Goal: Find contact information: Find contact information

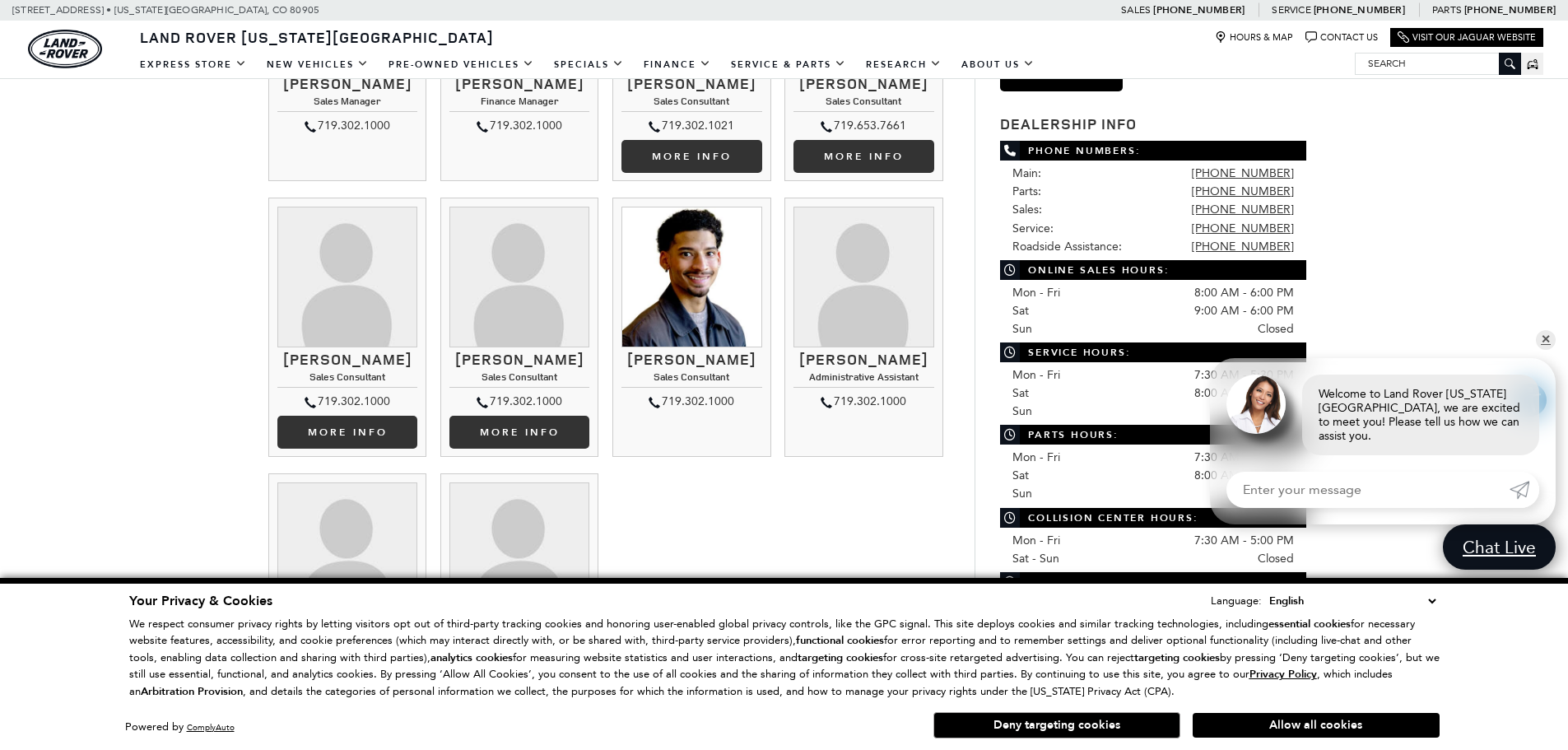
scroll to position [576, 0]
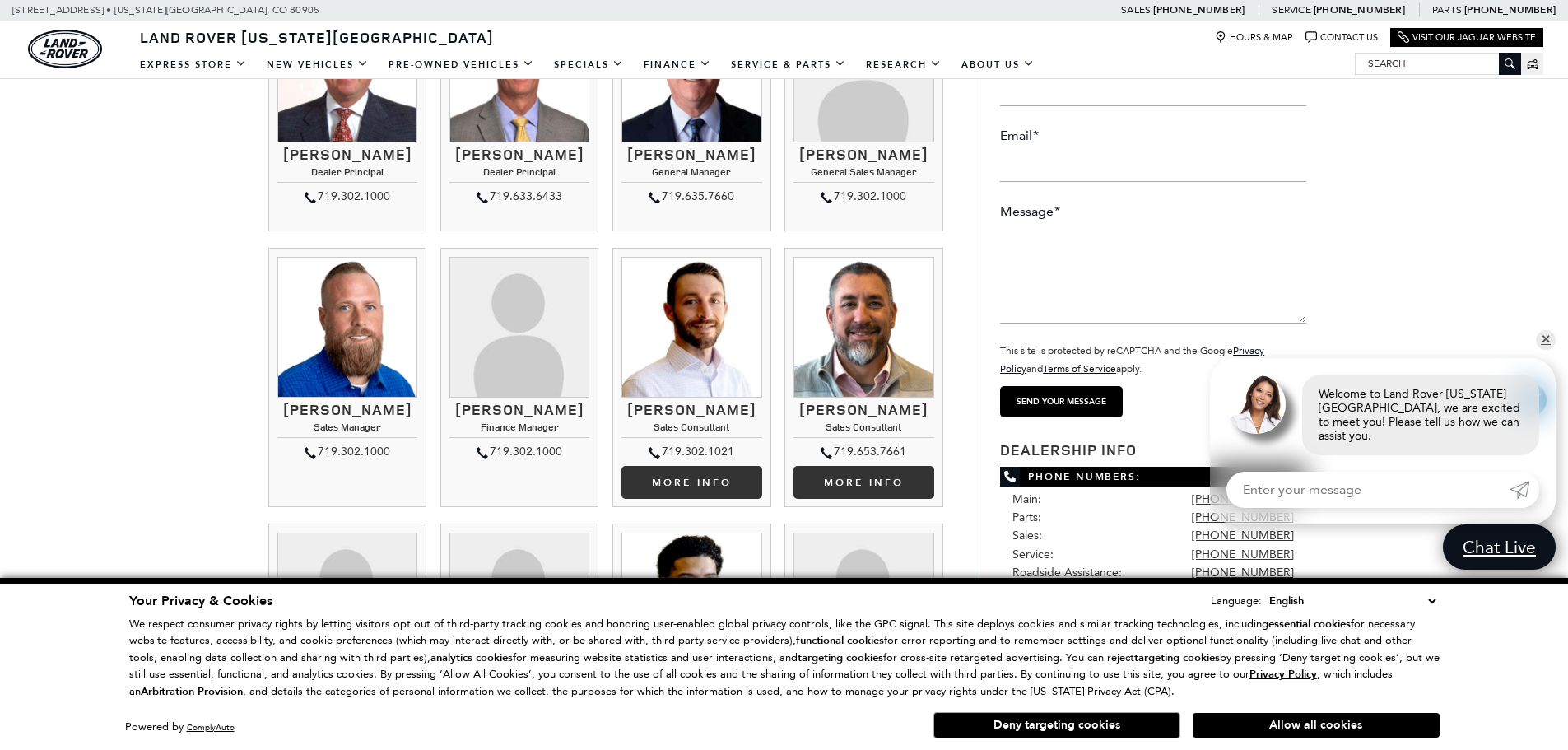
scroll to position [247, 0]
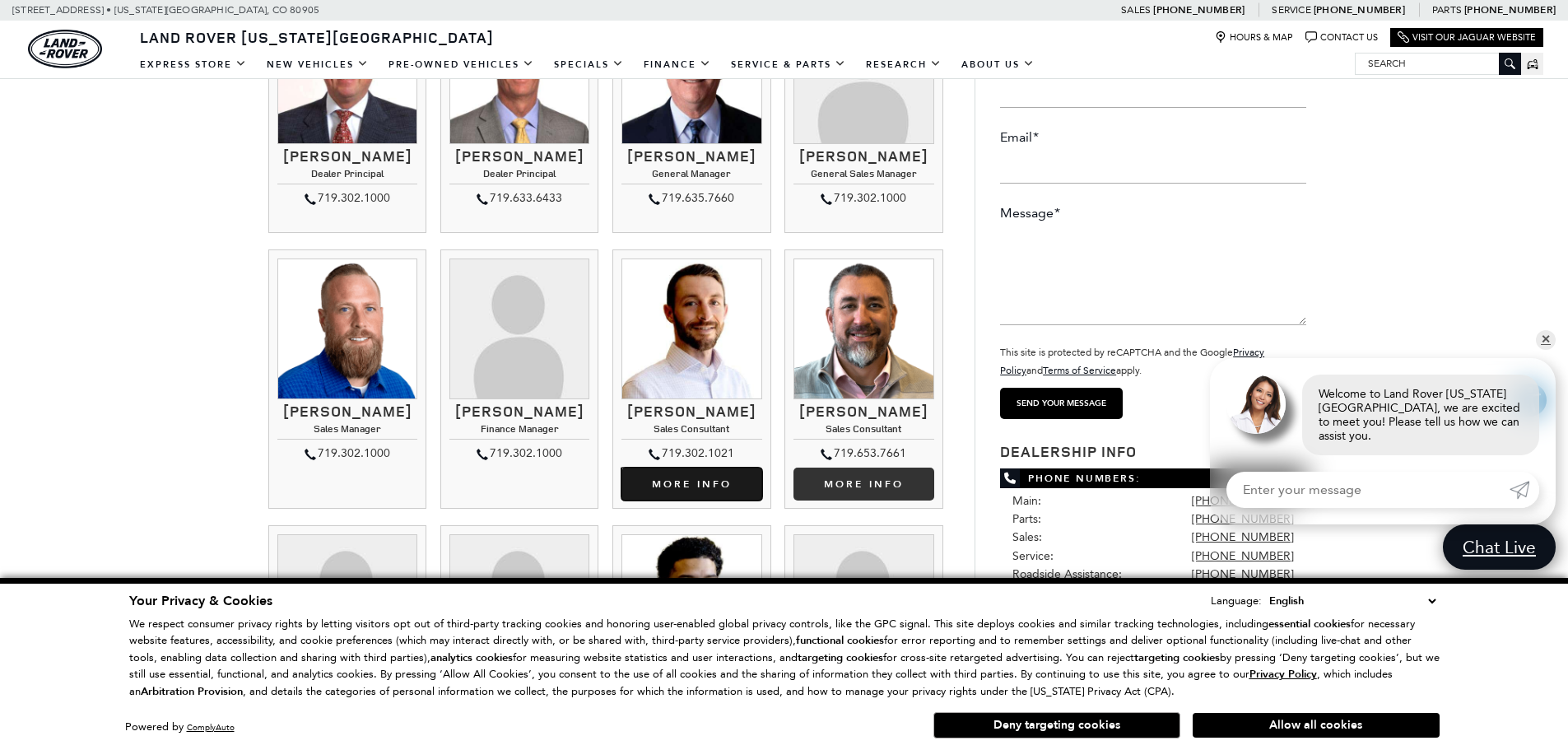
click at [698, 492] on link "More Info [PERSON_NAME]" at bounding box center [691, 483] width 140 height 33
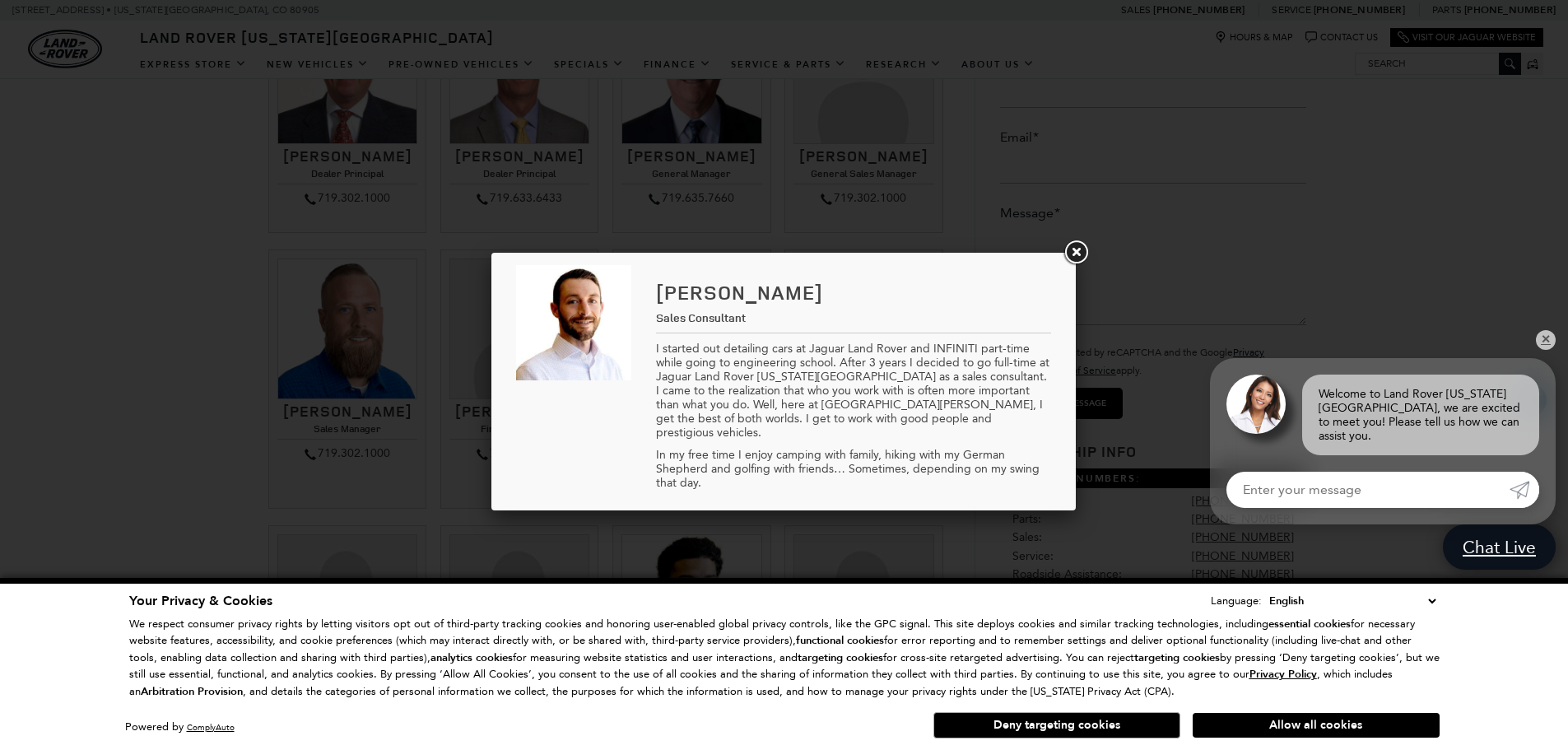
scroll to position [659, 0]
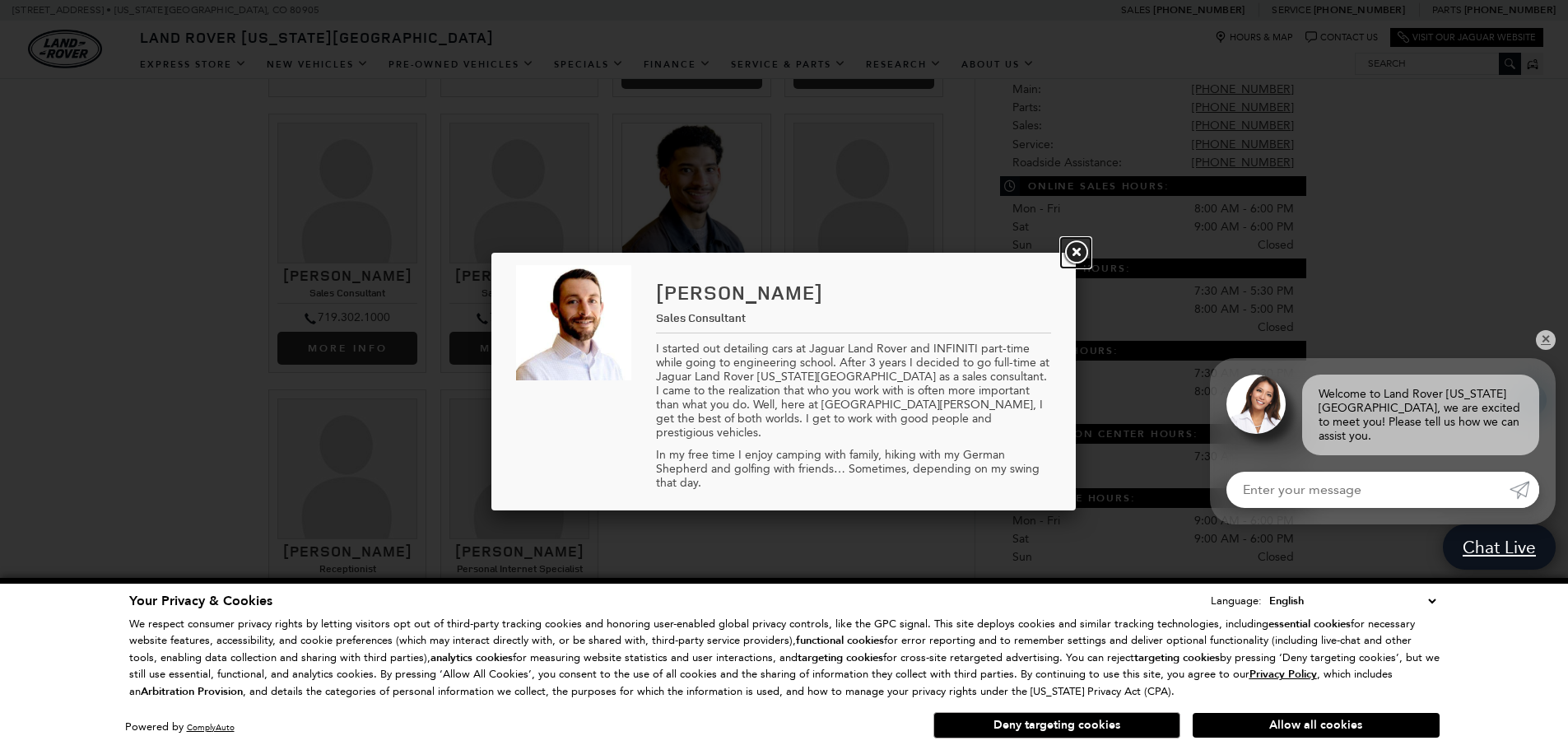
click at [1077, 244] on link at bounding box center [1074, 253] width 29 height 29
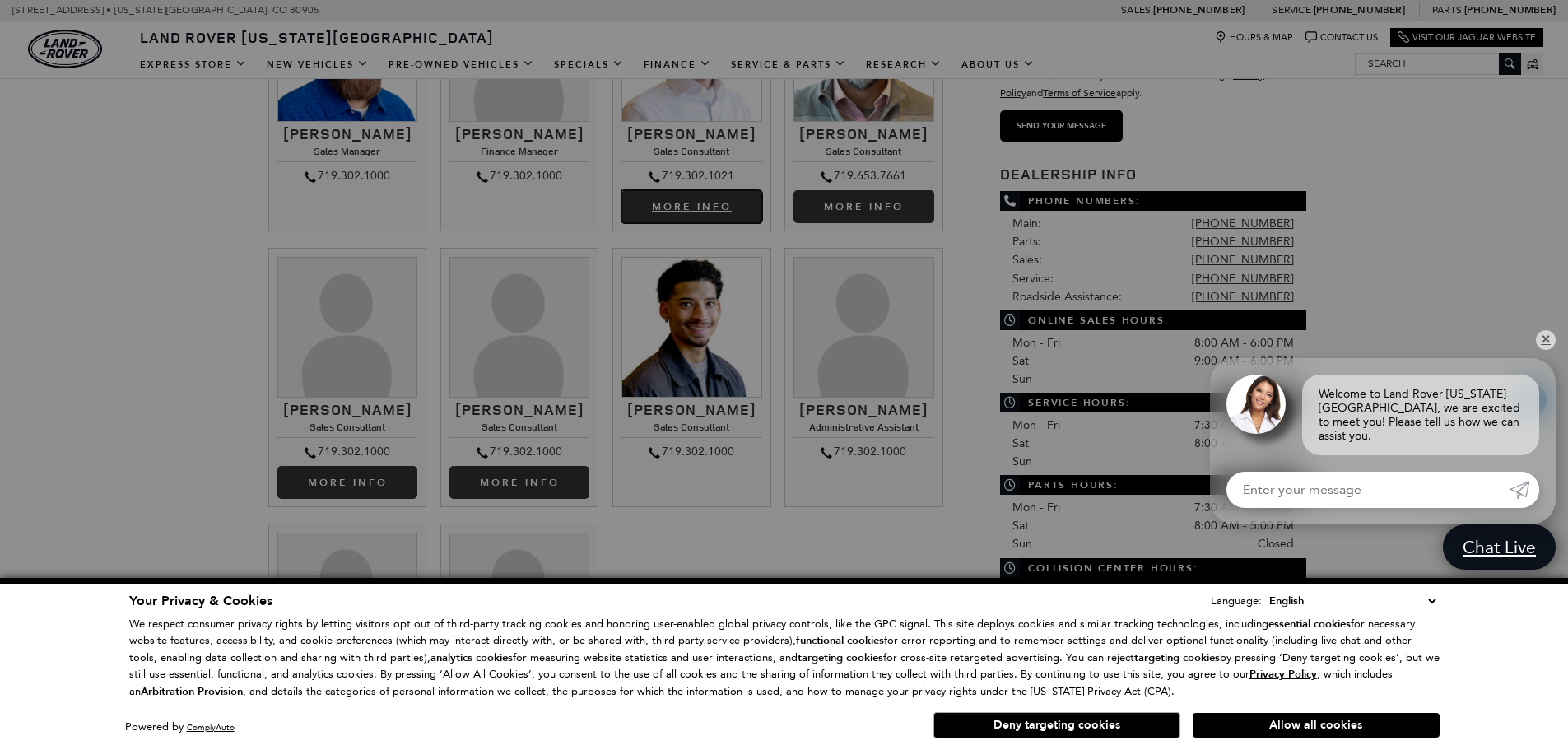
scroll to position [519, 0]
